Goal: Find specific page/section: Find specific page/section

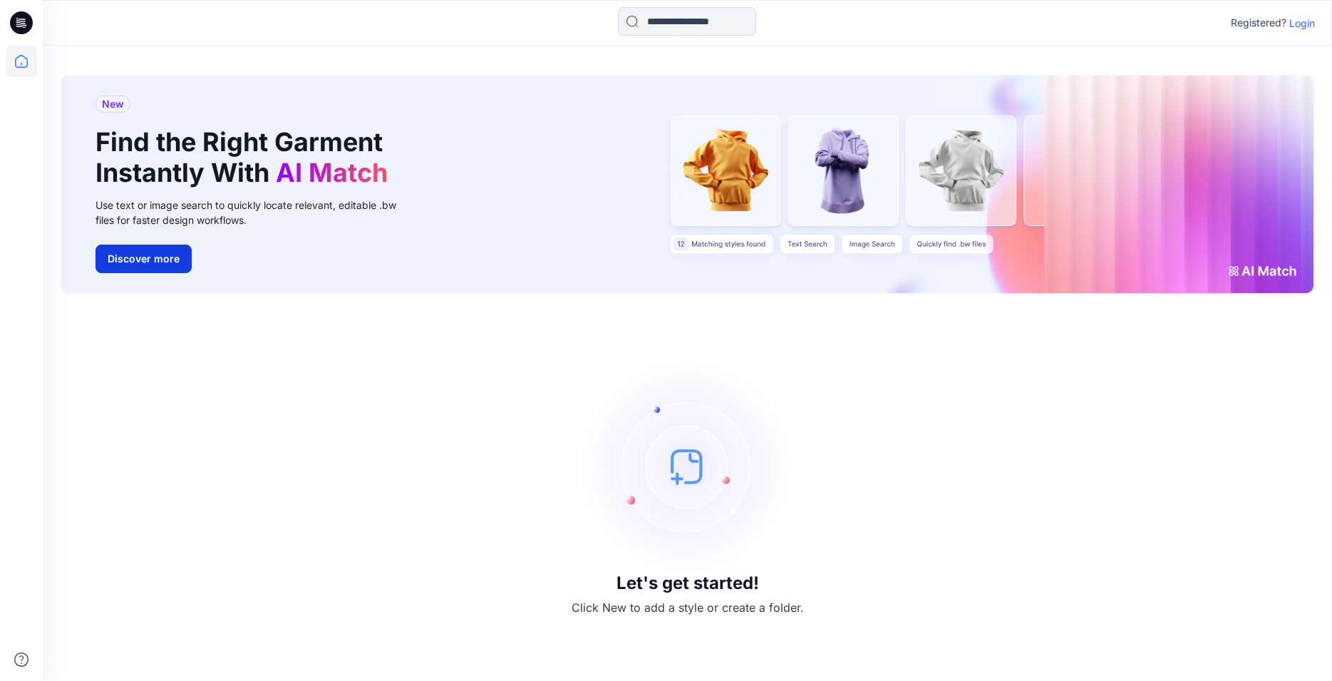
click at [153, 259] on button "Discover more" at bounding box center [144, 258] width 96 height 29
click at [1302, 21] on p "Login" at bounding box center [1302, 23] width 26 height 15
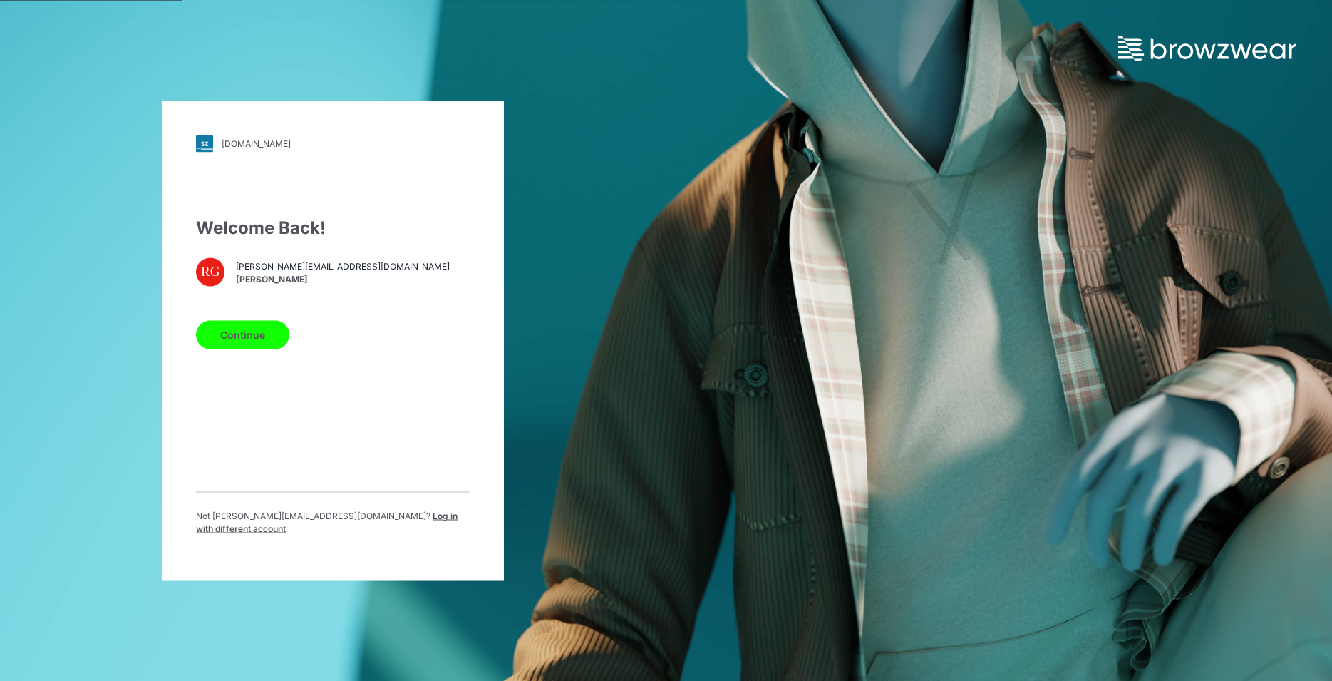
click at [255, 343] on button "Continue" at bounding box center [242, 334] width 93 height 29
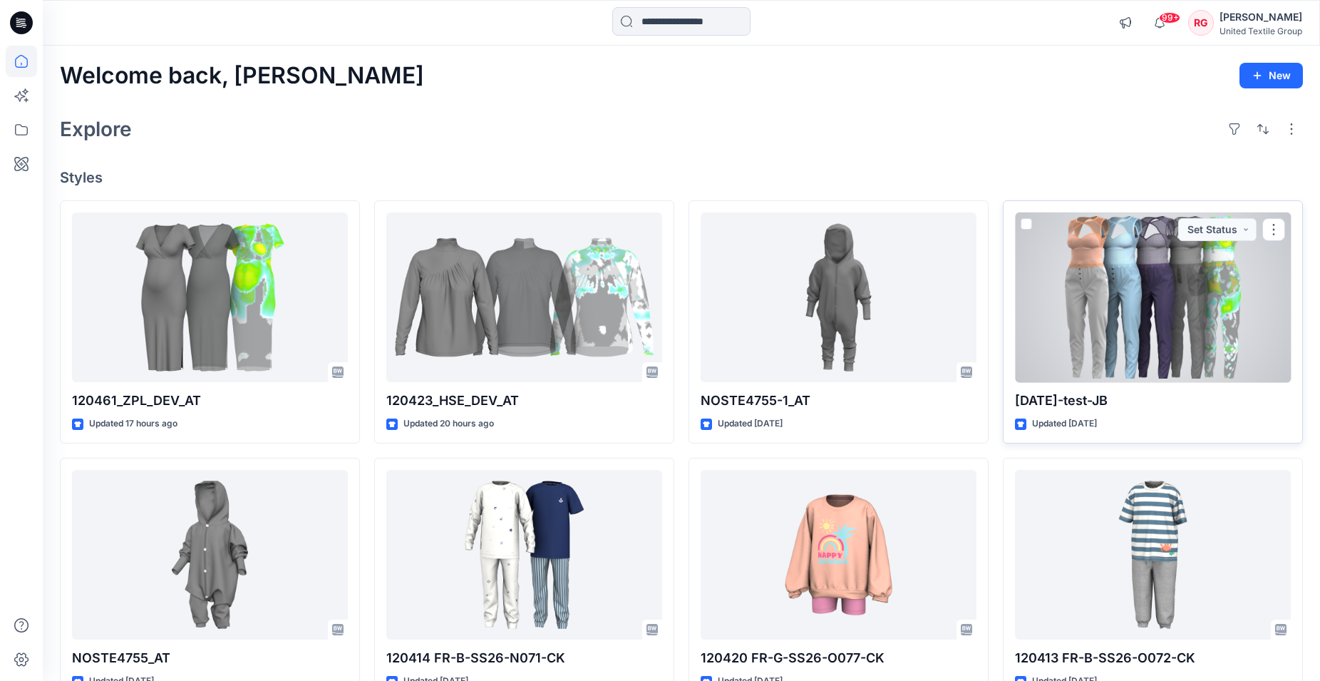
click at [1118, 312] on div at bounding box center [1153, 297] width 276 height 170
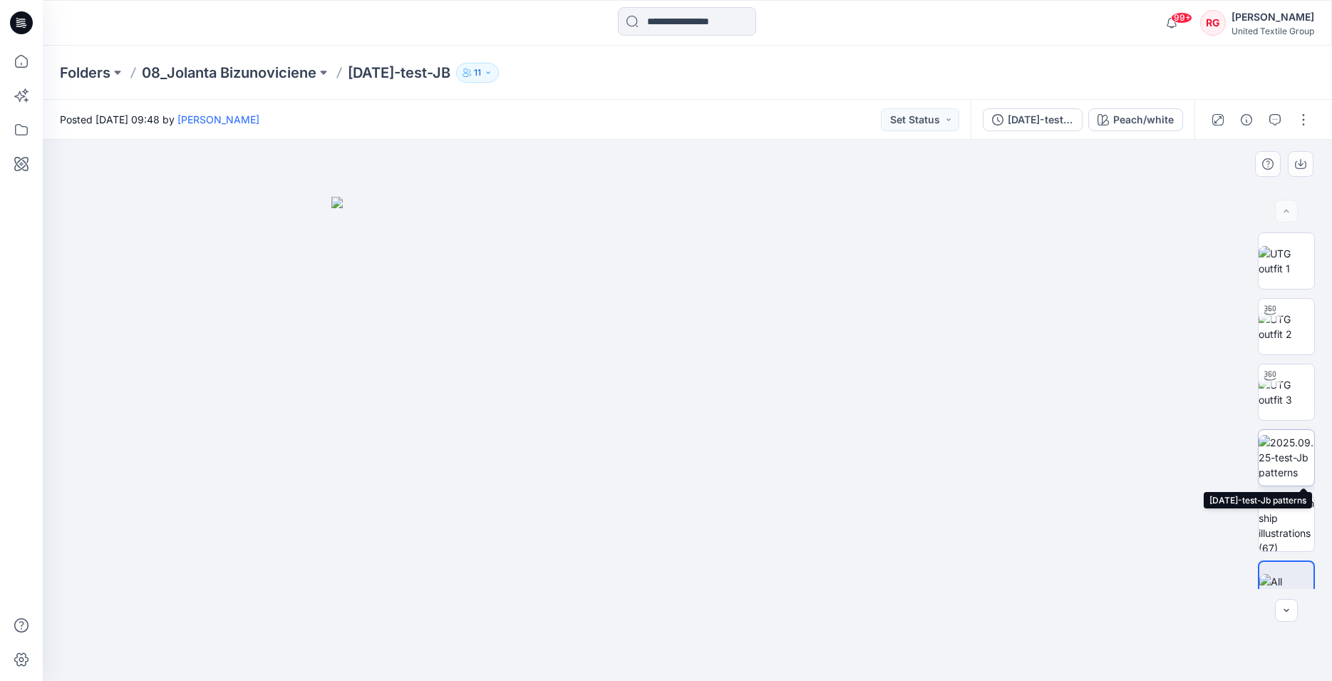
click at [1299, 454] on img at bounding box center [1287, 457] width 56 height 45
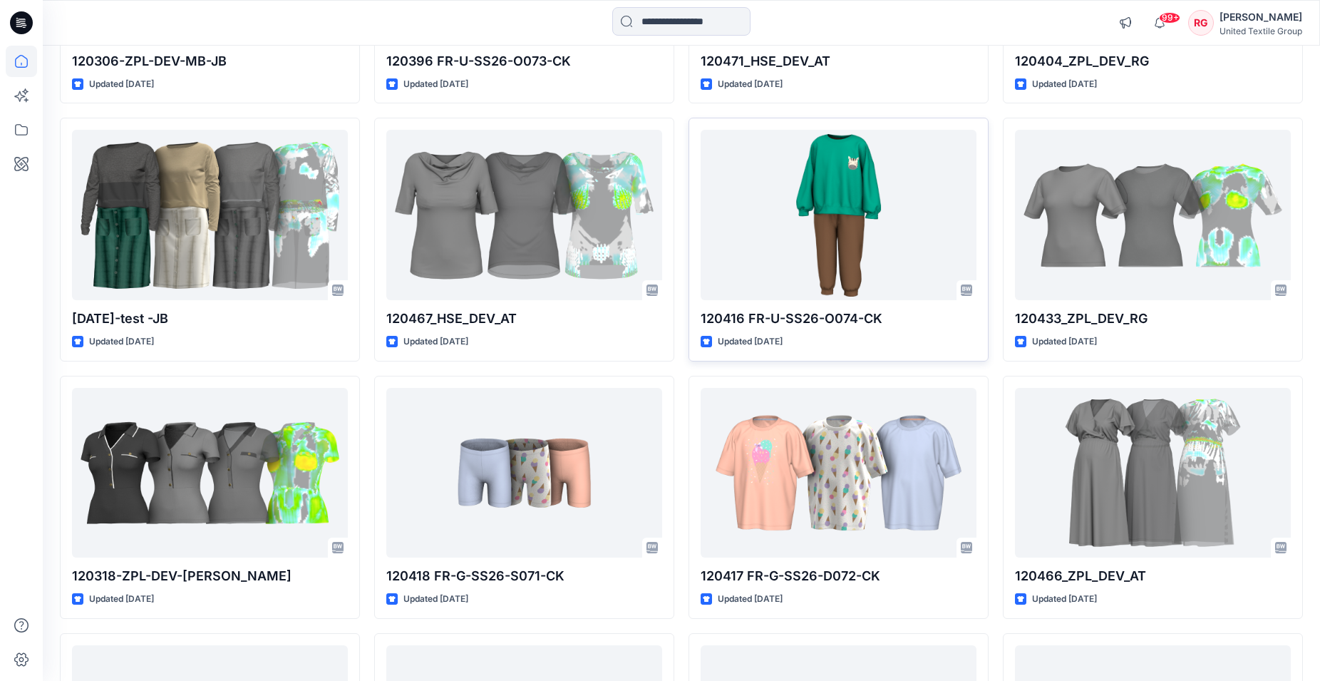
scroll to position [1118, 0]
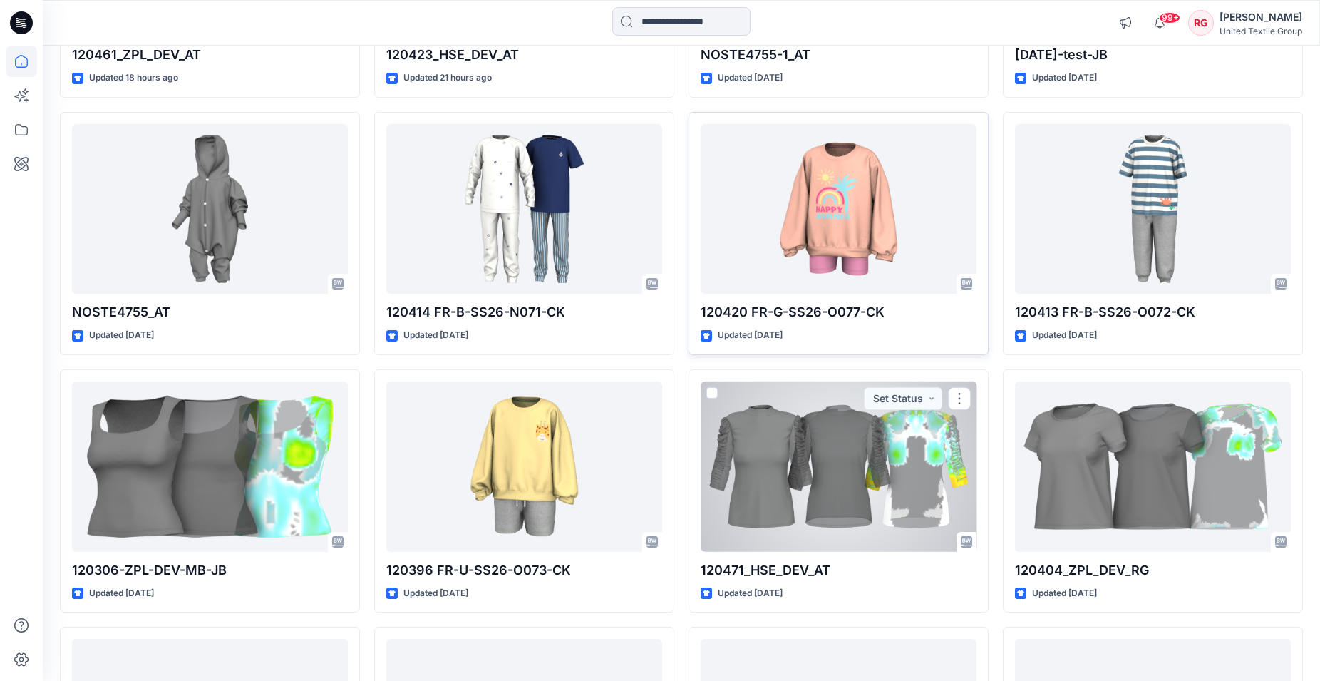
scroll to position [709, 0]
